Goal: Task Accomplishment & Management: Manage account settings

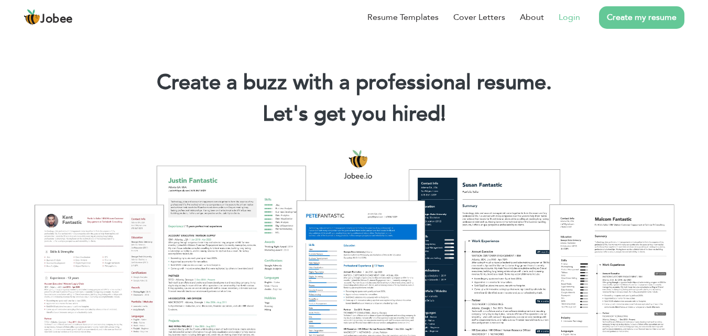
click at [570, 19] on link "Login" at bounding box center [568, 17] width 21 height 13
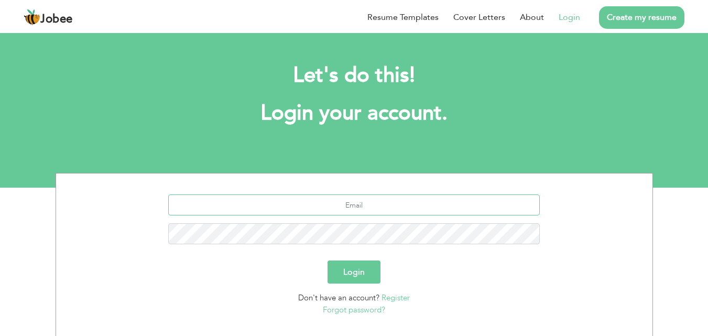
click at [348, 204] on input "text" at bounding box center [353, 204] width 371 height 21
click at [347, 311] on link "Forgot password?" at bounding box center [354, 309] width 62 height 10
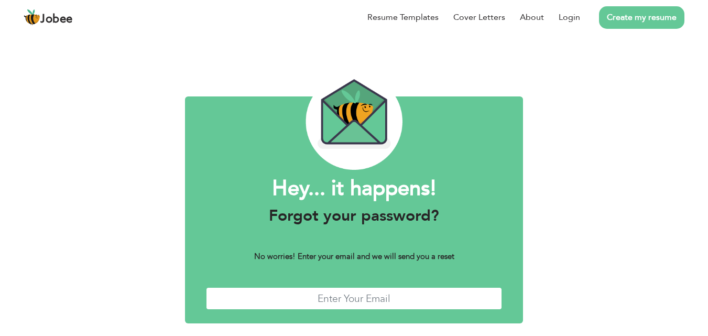
click at [324, 296] on input "text" at bounding box center [354, 298] width 297 height 23
type input "S"
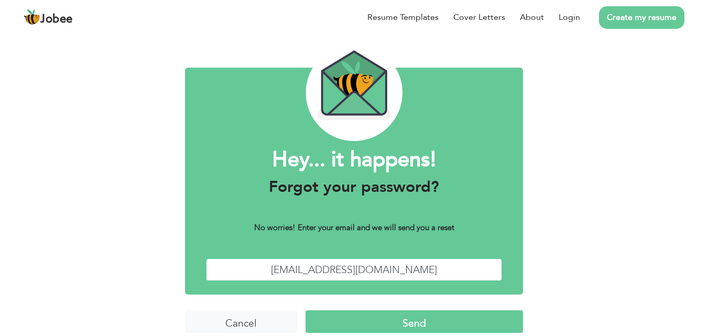
scroll to position [41, 0]
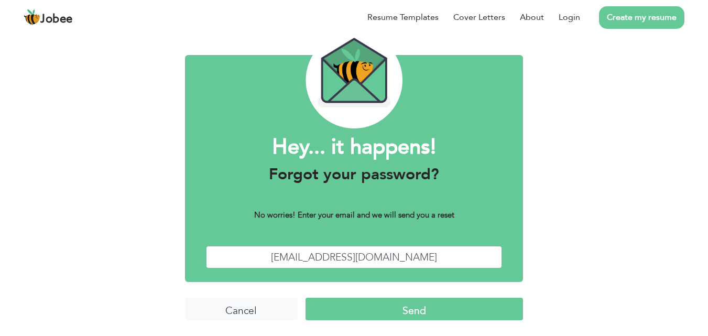
type input "SAJIHASEEB009@GMAIL.COM"
click at [407, 305] on input "Send" at bounding box center [413, 309] width 217 height 23
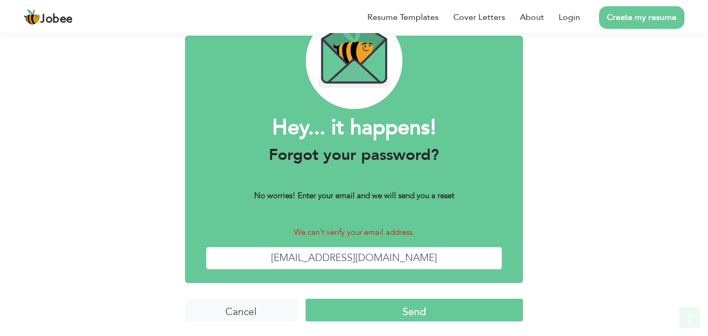
scroll to position [62, 0]
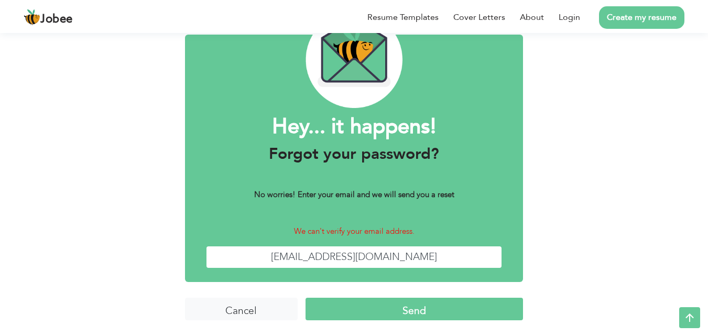
drag, startPoint x: 283, startPoint y: 255, endPoint x: 445, endPoint y: 258, distance: 162.4
click at [445, 258] on input "SAJIHASEEB009@GMAIL.COM" at bounding box center [354, 257] width 297 height 23
click at [446, 257] on input "SAJIHASEEB009@GMAIL.COM" at bounding box center [354, 257] width 297 height 23
